Goal: Task Accomplishment & Management: Use online tool/utility

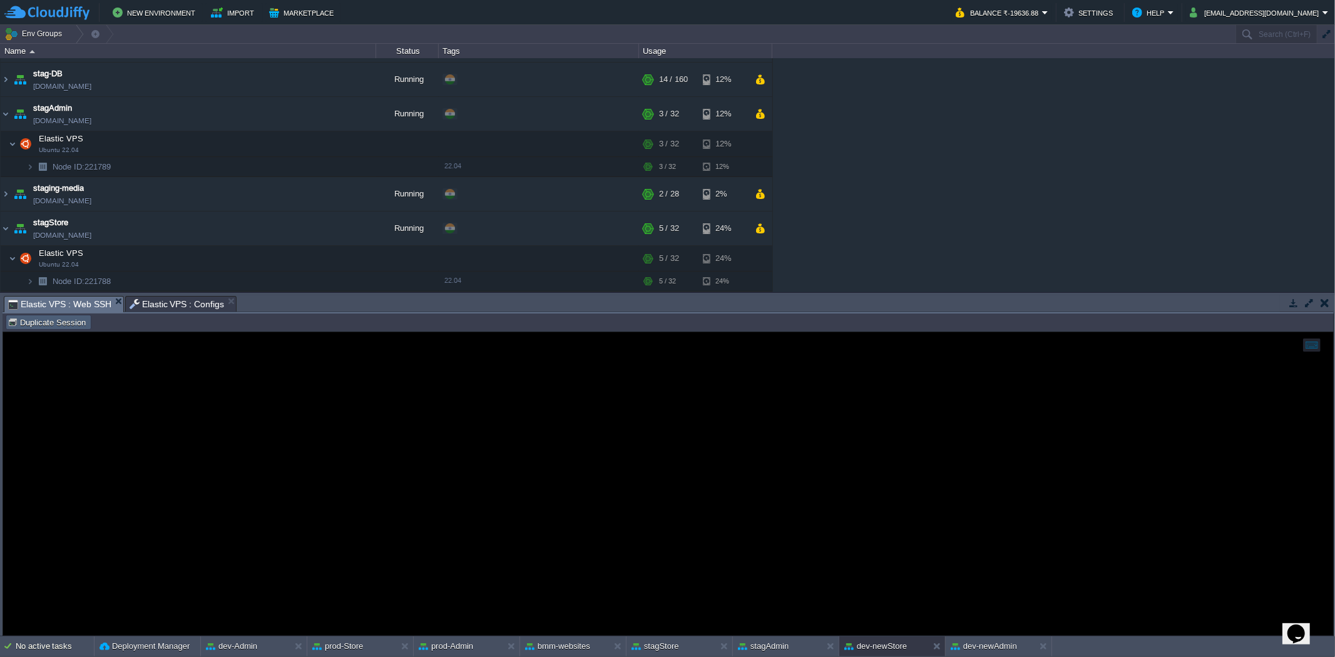
click at [78, 327] on button "Duplicate Session" at bounding box center [49, 322] width 82 height 11
click at [44, 305] on span "Elastic VPS : Web SSH" at bounding box center [59, 304] width 103 height 15
type input "#000000"
click at [208, 300] on span "Elastic VPS : Web SSH (1)" at bounding box center [188, 305] width 116 height 16
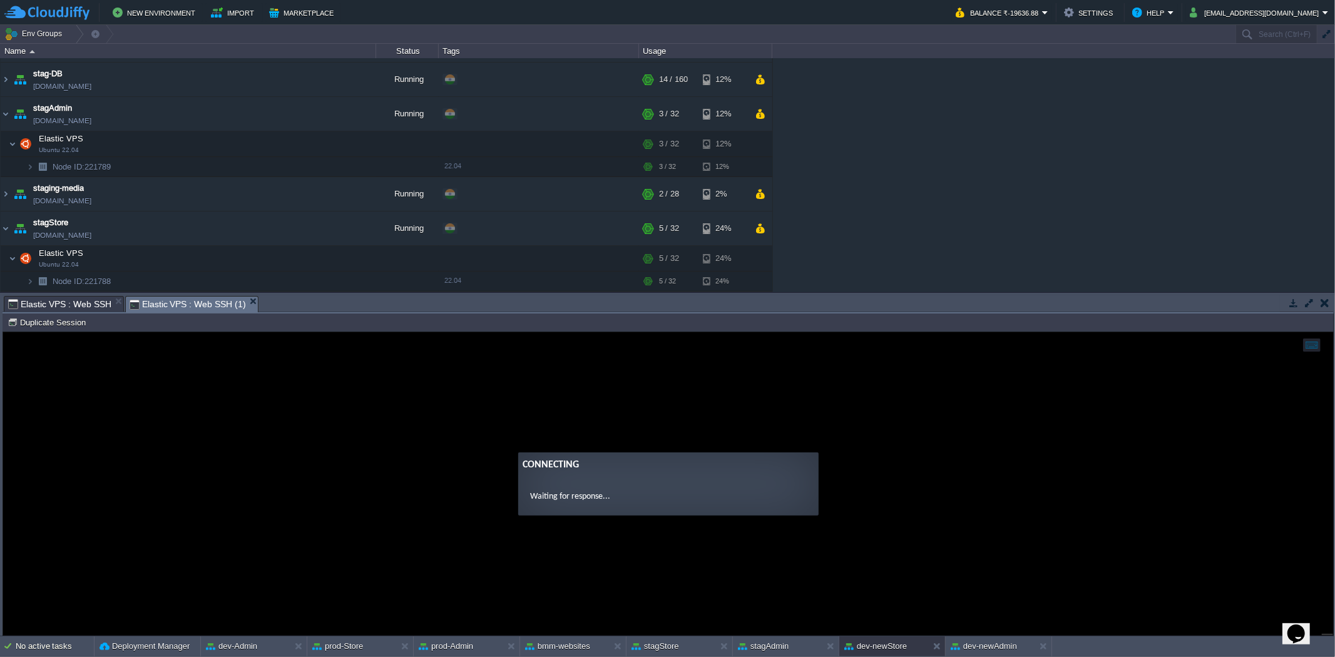
click at [88, 303] on span "Elastic VPS : Web SSH" at bounding box center [59, 304] width 103 height 15
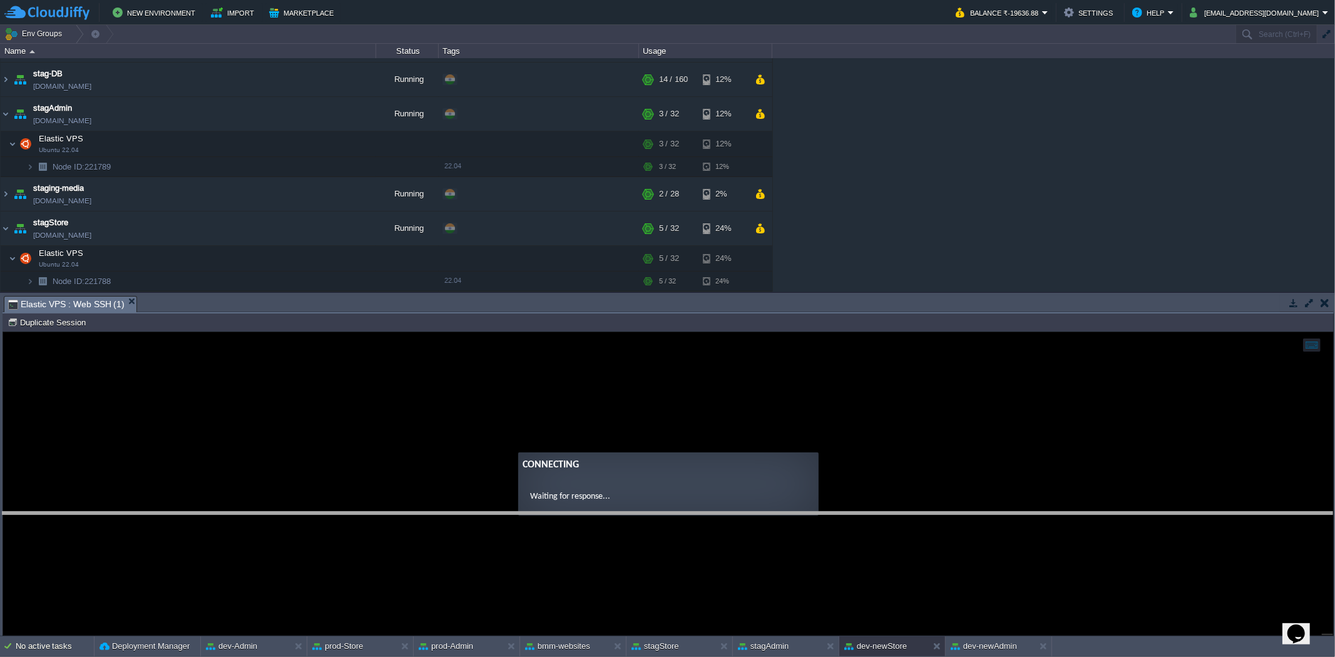
drag, startPoint x: 168, startPoint y: 307, endPoint x: 185, endPoint y: 523, distance: 217.2
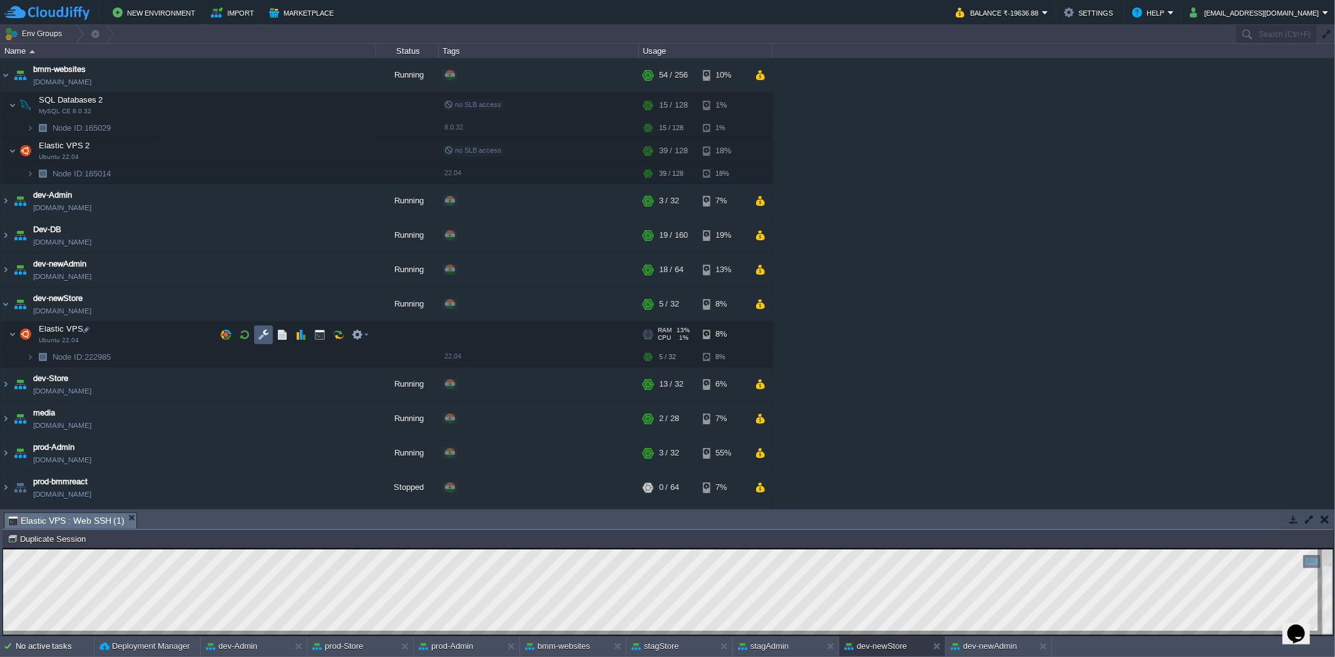
click at [265, 338] on button "button" at bounding box center [263, 334] width 11 height 11
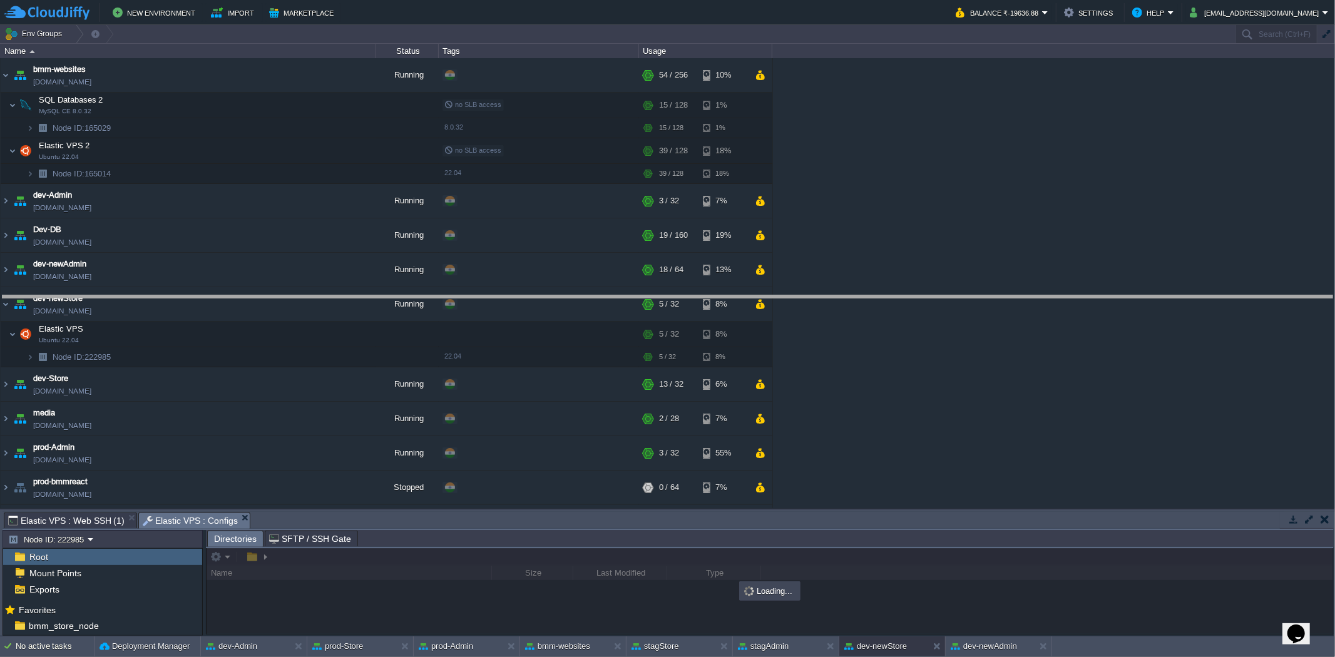
drag, startPoint x: 290, startPoint y: 514, endPoint x: 270, endPoint y: 263, distance: 251.7
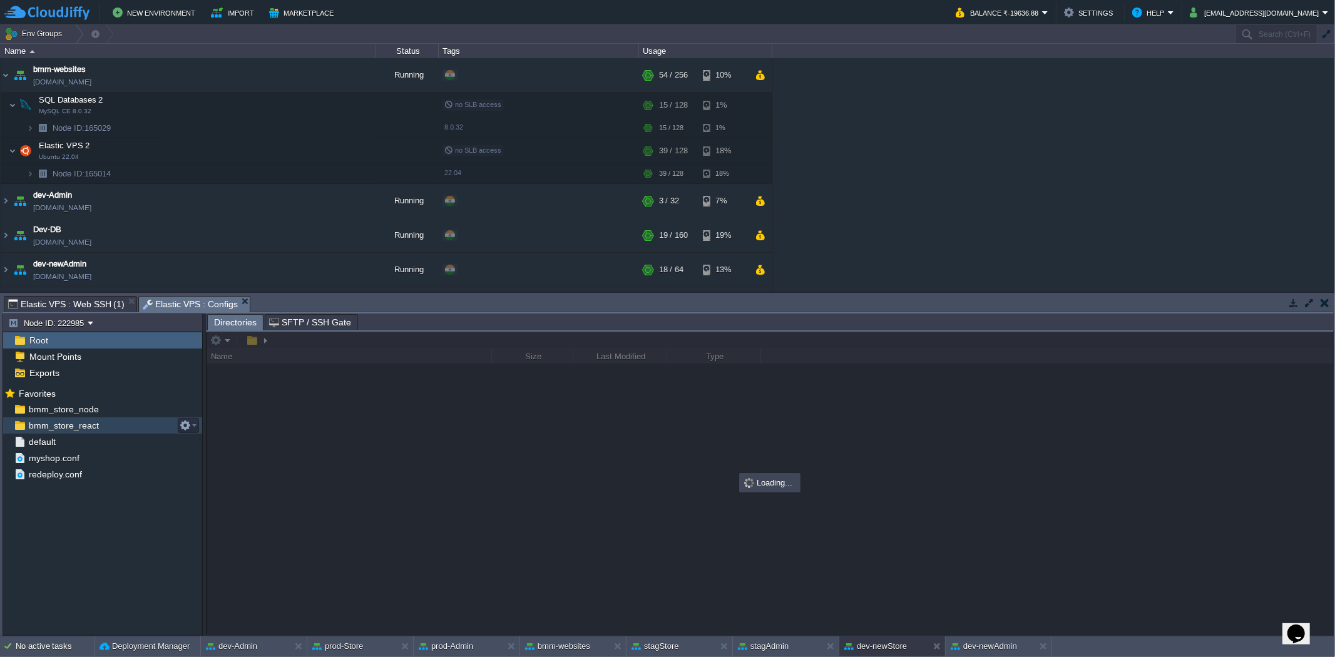
click at [76, 430] on span "bmm_store_react" at bounding box center [63, 425] width 74 height 11
click at [188, 427] on button "button" at bounding box center [185, 425] width 11 height 11
click at [205, 442] on span "Copy Path" at bounding box center [215, 443] width 38 height 9
type textarea "/var/www/html/bmm/react/_work/bmm_store_react/bmm_store_react"
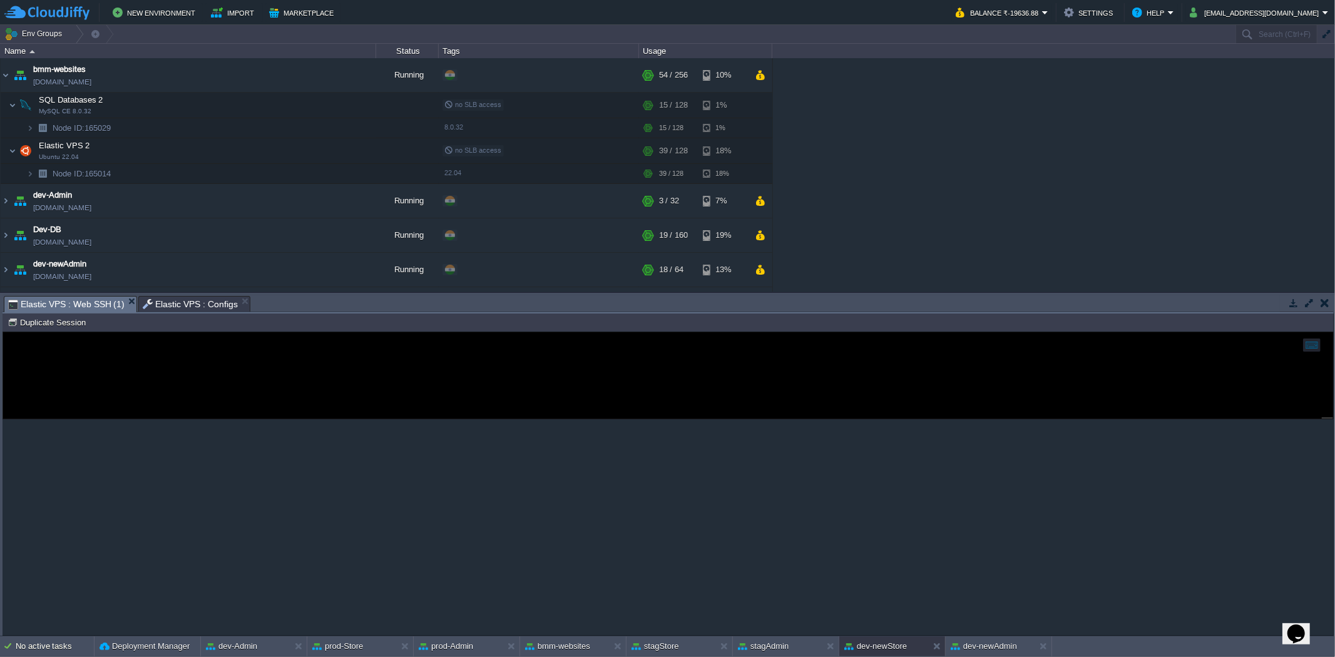
click at [69, 297] on span "Elastic VPS : Web SSH (1)" at bounding box center [66, 305] width 116 height 16
